Goal: Transaction & Acquisition: Purchase product/service

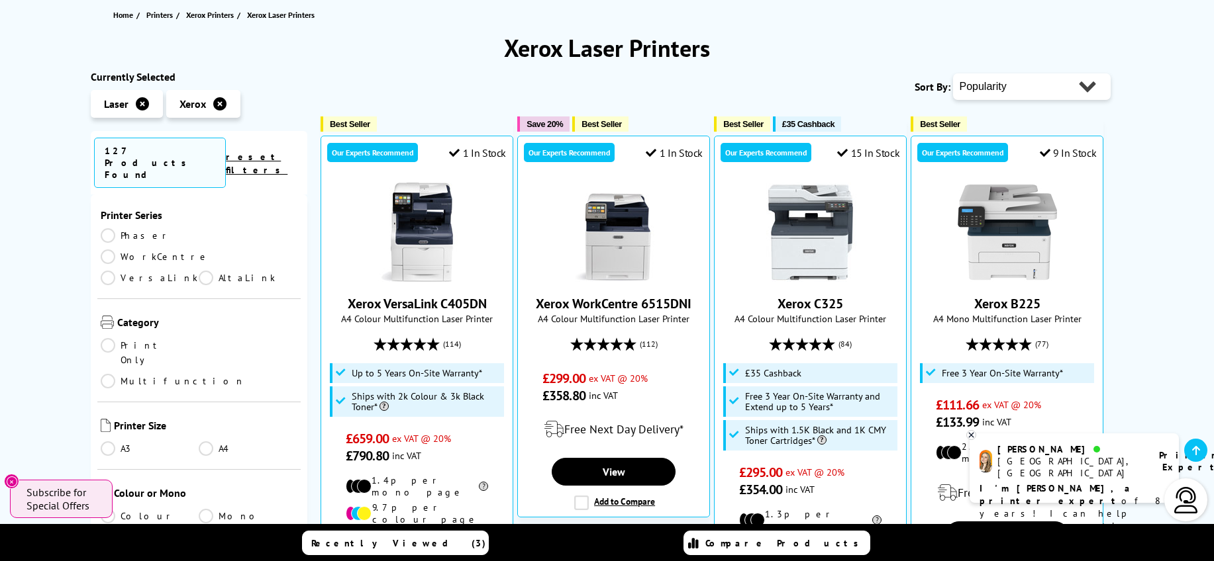
scroll to position [192, 0]
click at [107, 337] on link "Print Only" at bounding box center [150, 351] width 99 height 29
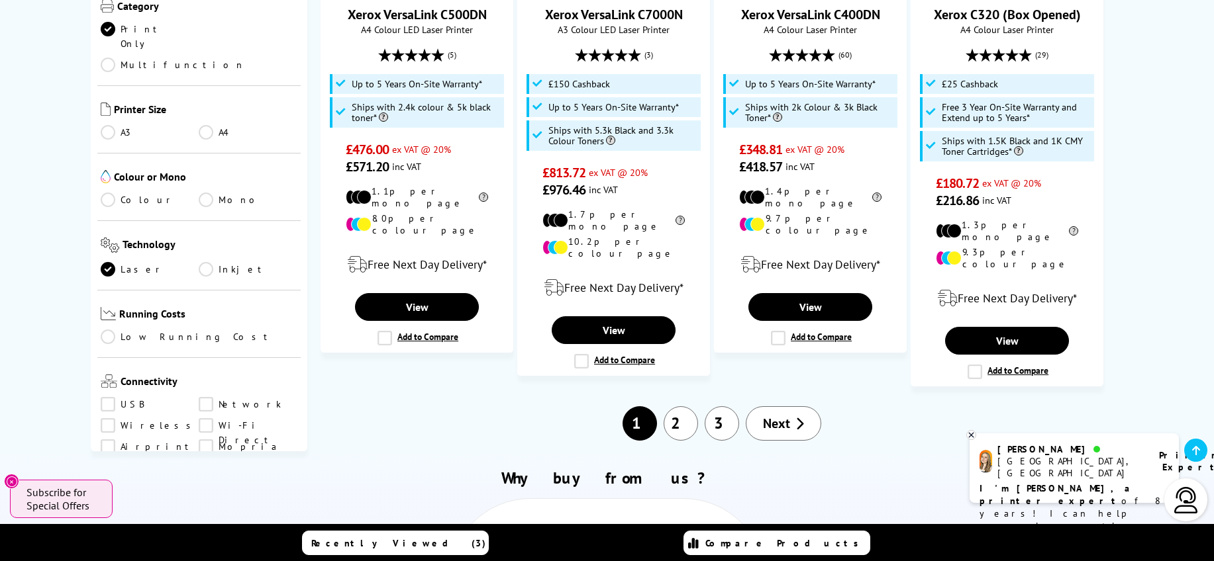
scroll to position [1539, 0]
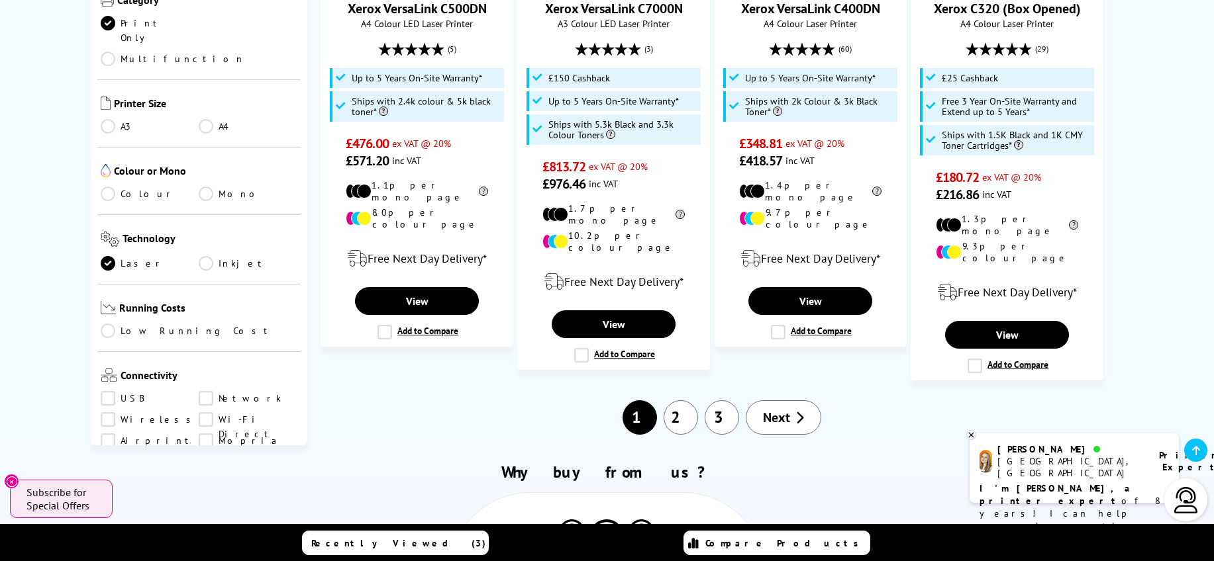
click at [696, 401] on link "2" at bounding box center [680, 418] width 34 height 34
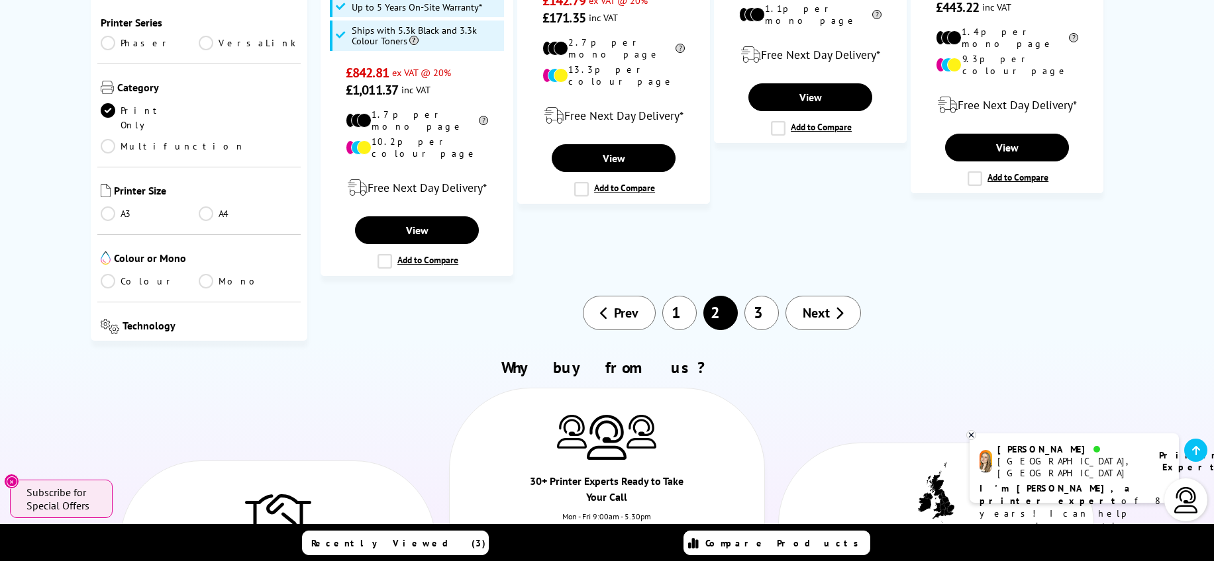
scroll to position [1682, 0]
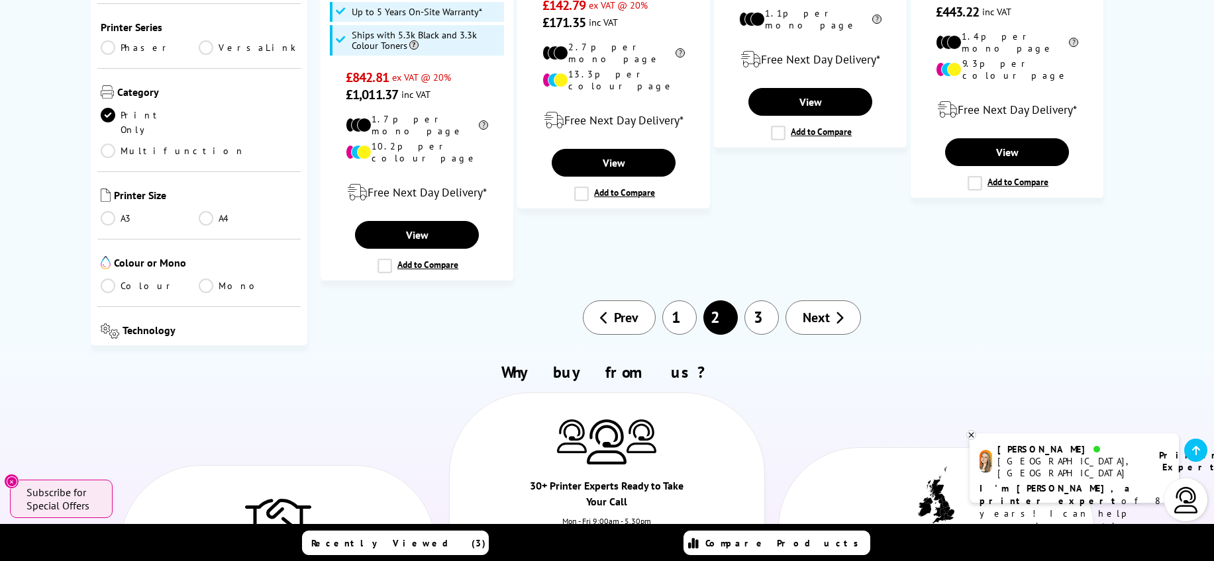
click at [688, 301] on link "1" at bounding box center [679, 318] width 34 height 34
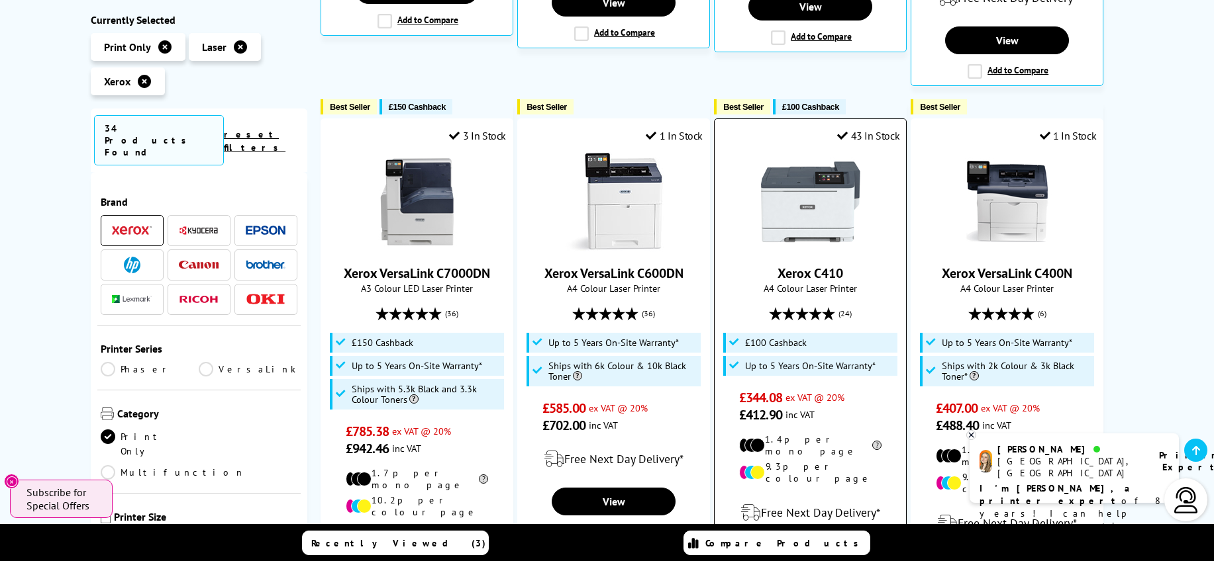
scroll to position [734, 0]
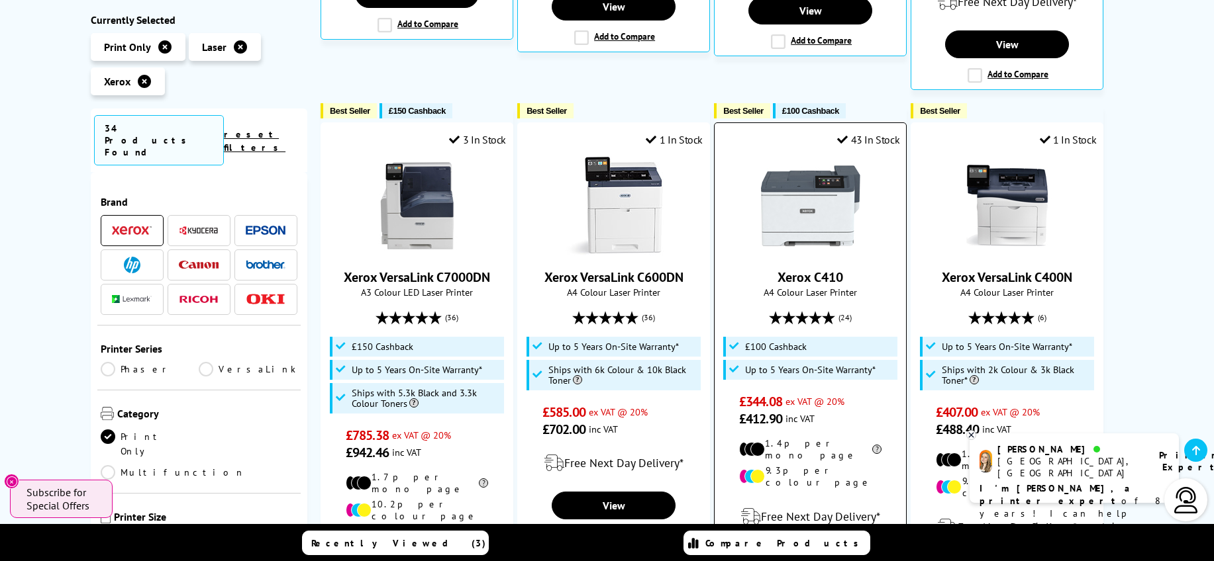
drag, startPoint x: 847, startPoint y: 261, endPoint x: 773, endPoint y: 261, distance: 74.2
click at [773, 269] on span "Xerox C410" at bounding box center [809, 277] width 171 height 17
copy link "Xerox C410"
